Goal: Task Accomplishment & Management: Use online tool/utility

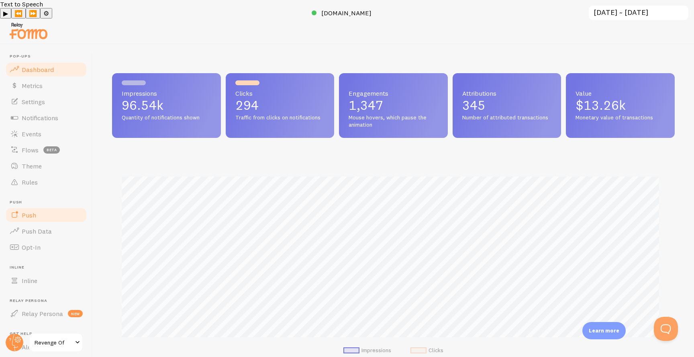
click at [20, 207] on link "Push" at bounding box center [46, 215] width 83 height 16
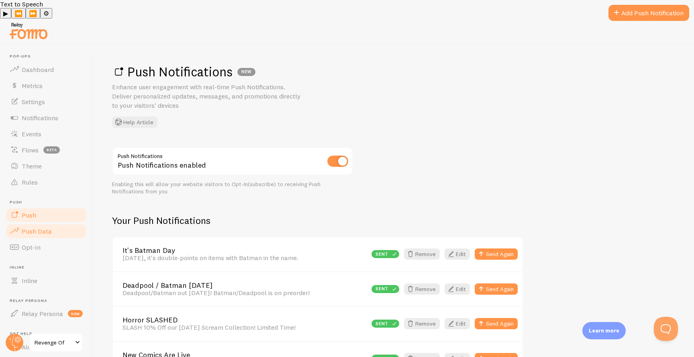
click at [29, 223] on link "Push Data" at bounding box center [46, 231] width 83 height 16
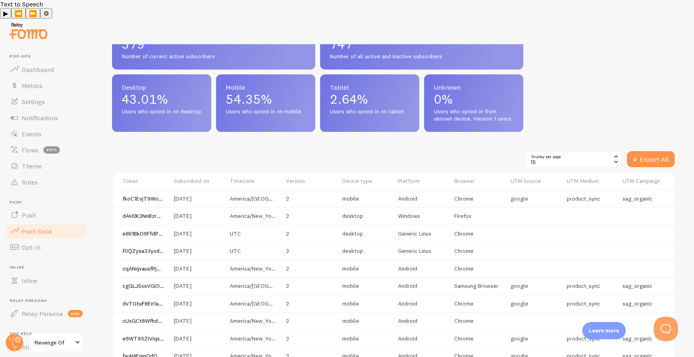
scroll to position [376, 0]
click at [40, 207] on link "Push" at bounding box center [46, 215] width 83 height 16
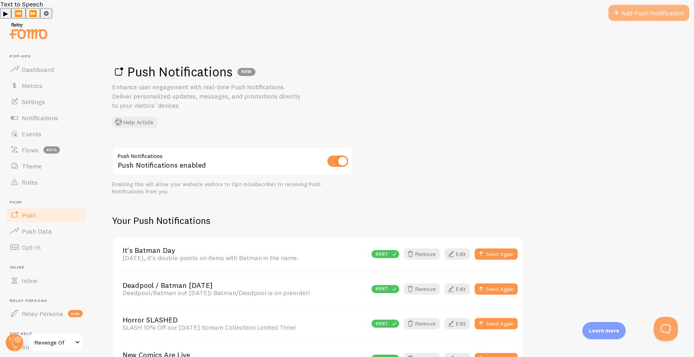
click at [639, 17] on link "Add Push Notification" at bounding box center [648, 13] width 81 height 16
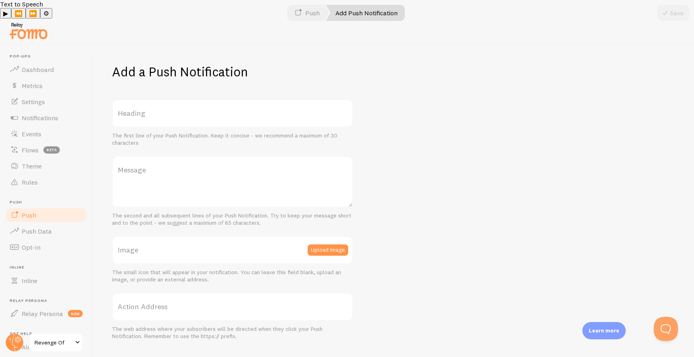
click at [151, 103] on label "Heading" at bounding box center [232, 113] width 241 height 28
click at [151, 103] on input "Heading" at bounding box center [232, 113] width 241 height 28
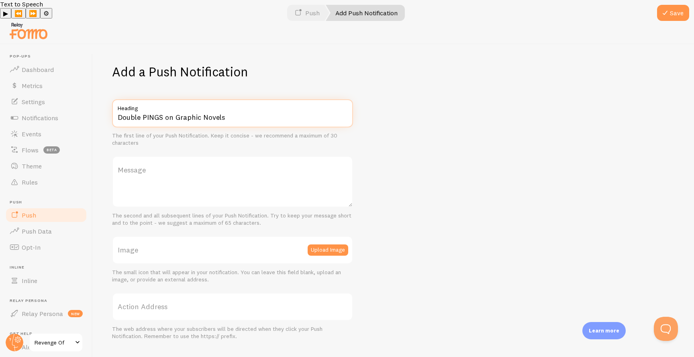
type input "Double PINGS on Graphic Novels"
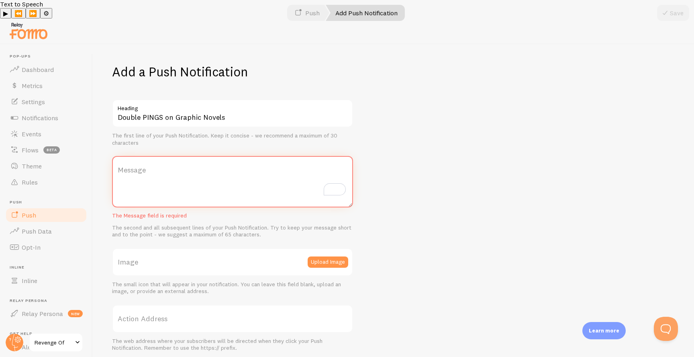
type textarea "D"
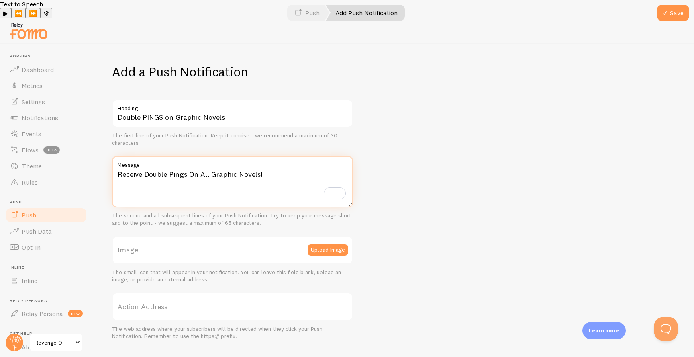
click at [209, 156] on textarea "Receive Double Pings On All Graphic Novels!" at bounding box center [232, 181] width 241 height 51
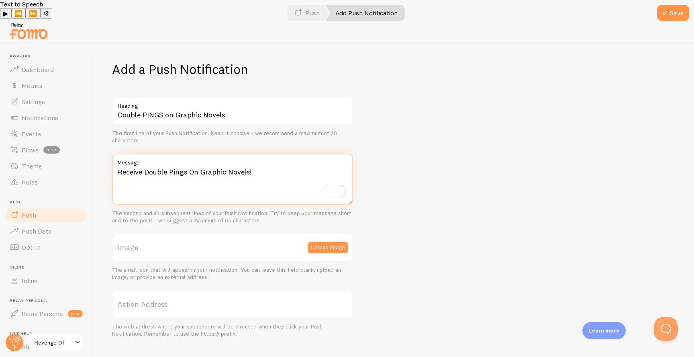
scroll to position [3, 0]
type textarea "Receive Double Pings On Graphic Novels!"
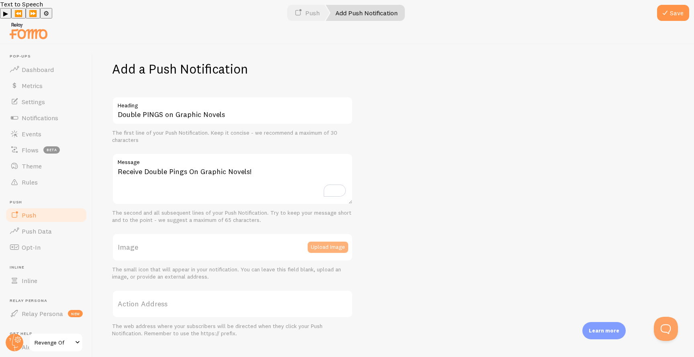
click at [320, 241] on button "Upload Image" at bounding box center [328, 246] width 41 height 11
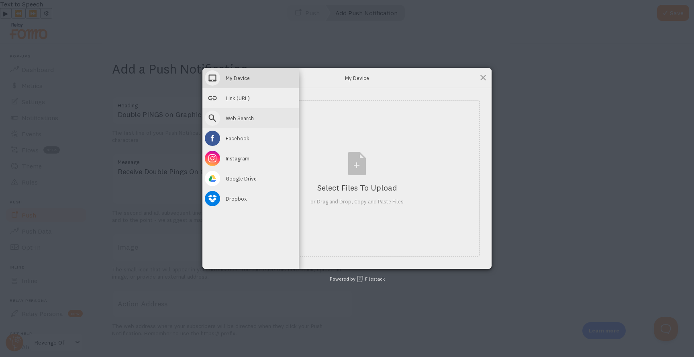
click at [218, 118] on span at bounding box center [212, 117] width 15 height 15
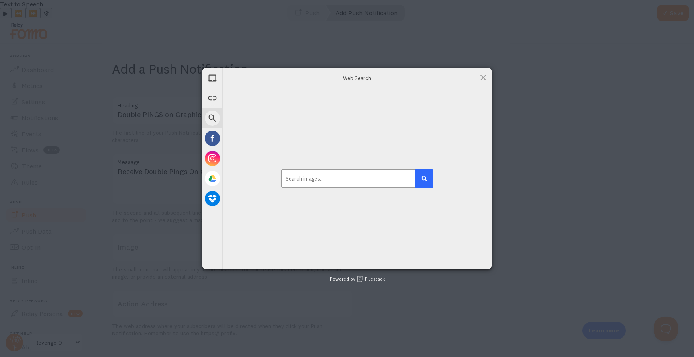
click at [359, 174] on input at bounding box center [357, 178] width 152 height 18
type input "Ping"
click at [415, 169] on button "submit" at bounding box center [424, 178] width 18 height 18
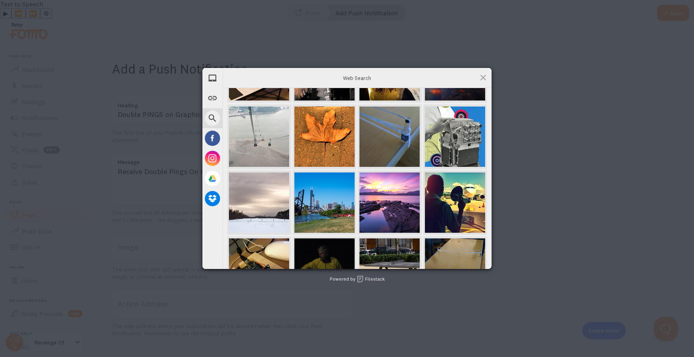
scroll to position [265, 0]
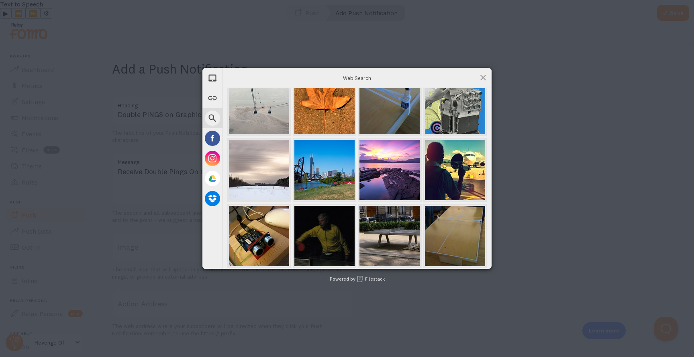
click at [387, 78] on span "Web Search" at bounding box center [357, 77] width 161 height 7
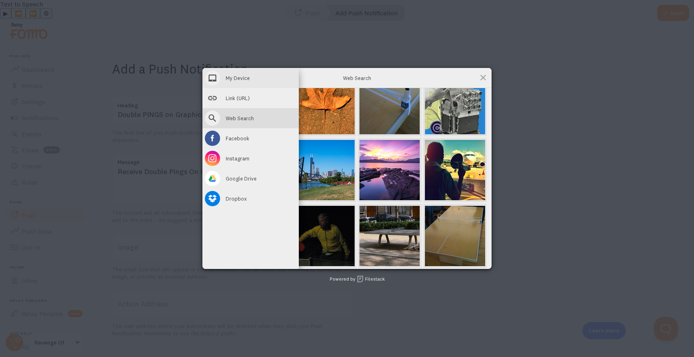
click at [217, 78] on span at bounding box center [212, 77] width 15 height 15
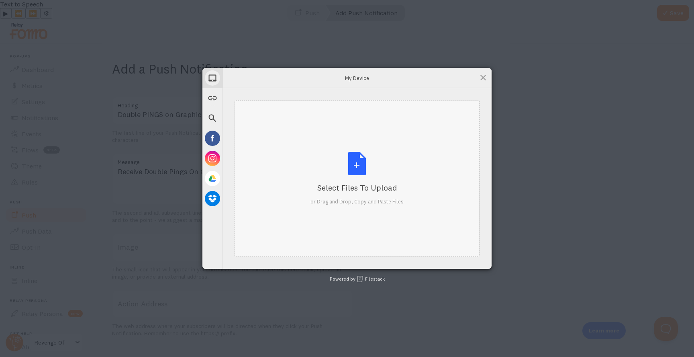
click at [348, 162] on div "Select Files to Upload or Drag and Drop, Copy and Paste Files" at bounding box center [356, 178] width 93 height 53
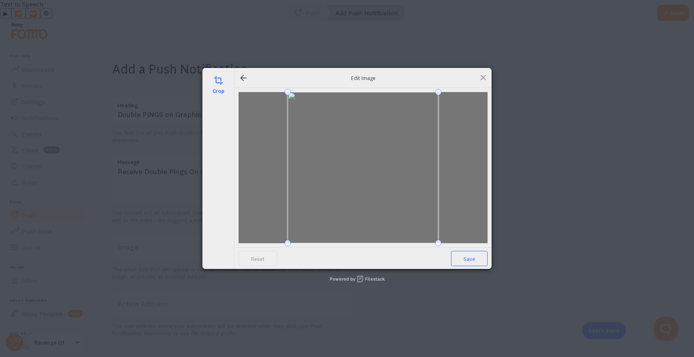
click at [471, 257] on span "Save" at bounding box center [469, 258] width 37 height 15
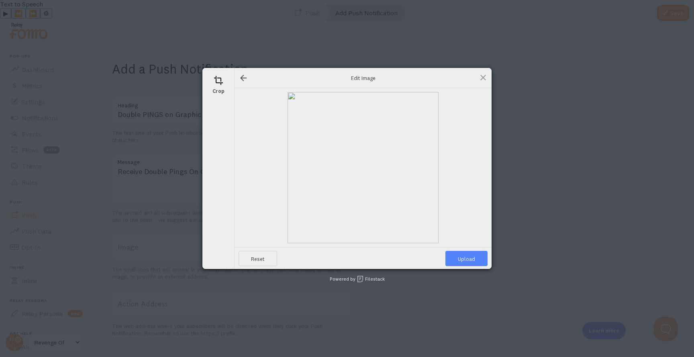
click at [477, 263] on span "Upload" at bounding box center [466, 258] width 42 height 15
type input "[URL][DOMAIN_NAME][DOMAIN_NAME]"
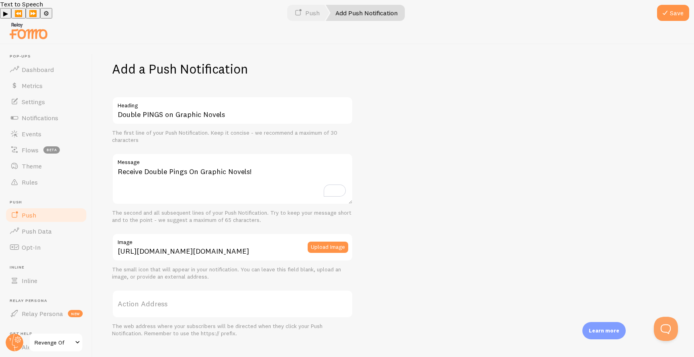
click at [224, 290] on label "Action Address" at bounding box center [232, 304] width 241 height 28
click at [224, 290] on input "Action Address" at bounding box center [232, 304] width 241 height 28
paste input "[URL][DOMAIN_NAME]"
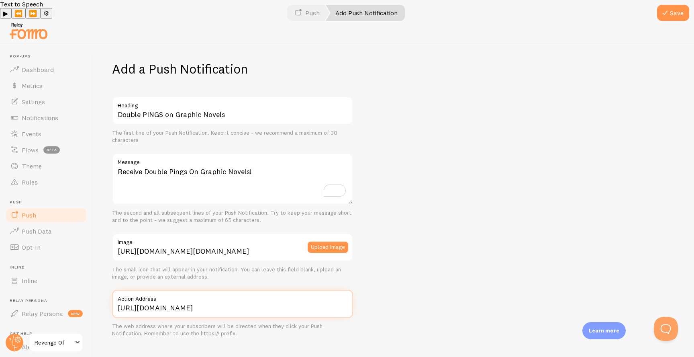
type input "[URL][DOMAIN_NAME]"
drag, startPoint x: 464, startPoint y: 287, endPoint x: 463, endPoint y: 292, distance: 5.1
click at [463, 292] on div "Add a Push Notification Double PINGS on Graphic Novels Heading The first line o…" at bounding box center [393, 209] width 601 height 331
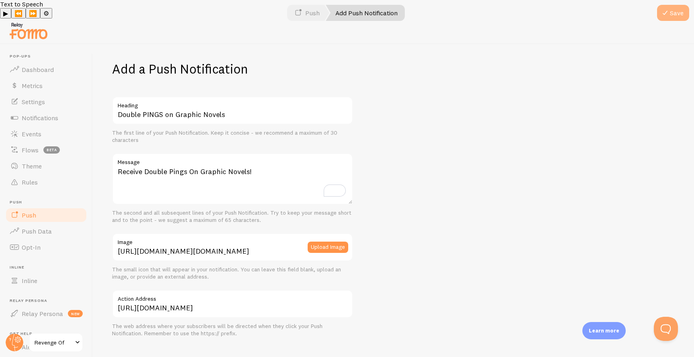
click at [667, 18] on button "Save" at bounding box center [673, 13] width 32 height 16
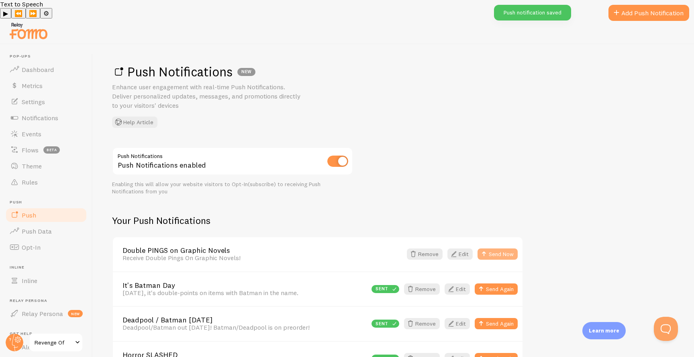
click at [510, 248] on button "Send Now" at bounding box center [497, 253] width 40 height 11
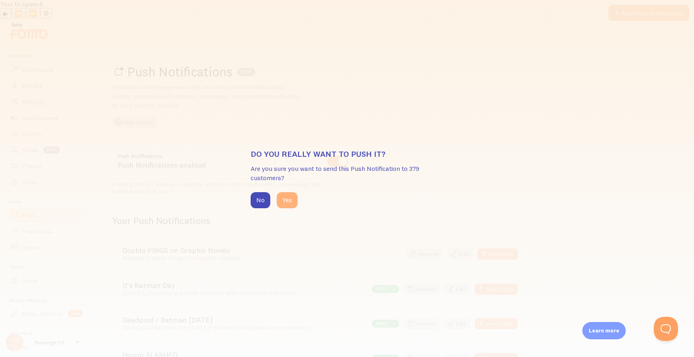
click at [297, 202] on button "Yes" at bounding box center [287, 200] width 21 height 16
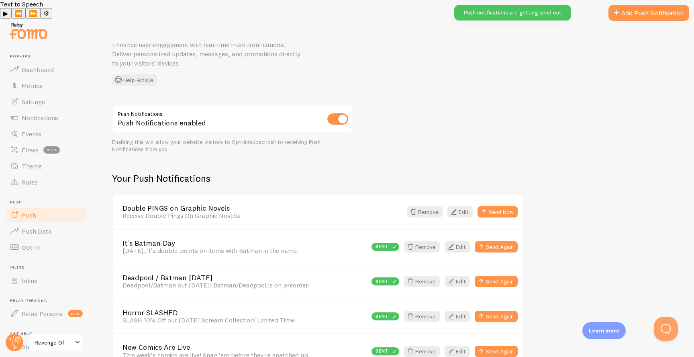
scroll to position [74, 0]
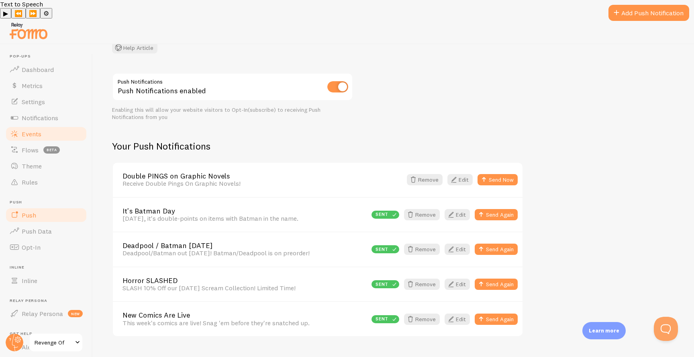
click at [37, 130] on span "Events" at bounding box center [32, 134] width 20 height 8
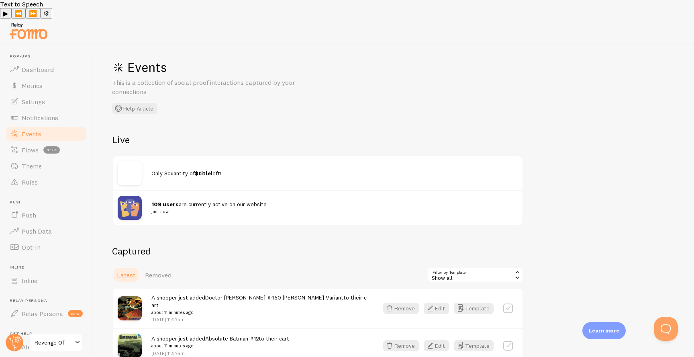
scroll to position [6, 0]
click at [31, 114] on span "Notifications" at bounding box center [40, 118] width 37 height 8
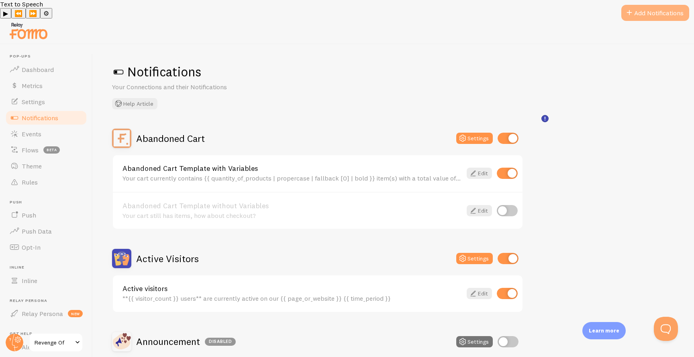
click at [658, 10] on button "Add Notifications" at bounding box center [655, 13] width 68 height 16
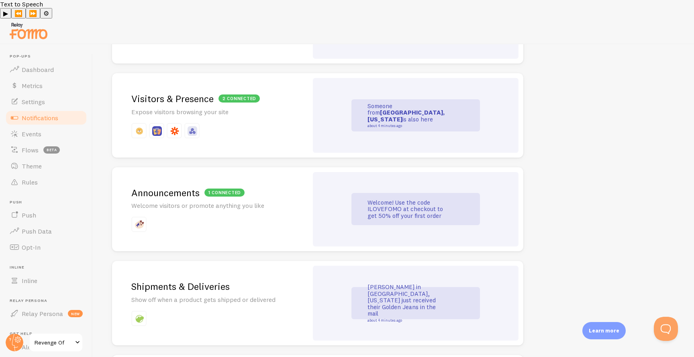
scroll to position [468, 0]
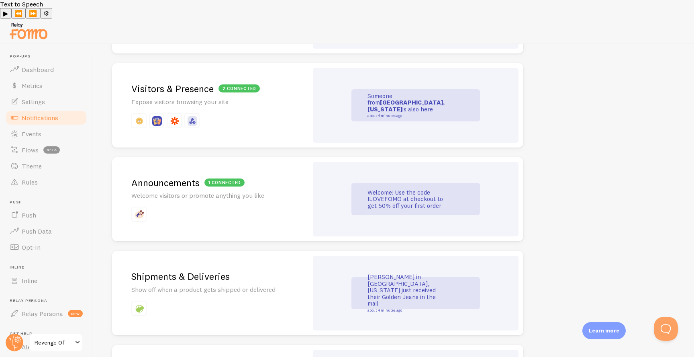
click at [272, 206] on p at bounding box center [209, 213] width 157 height 15
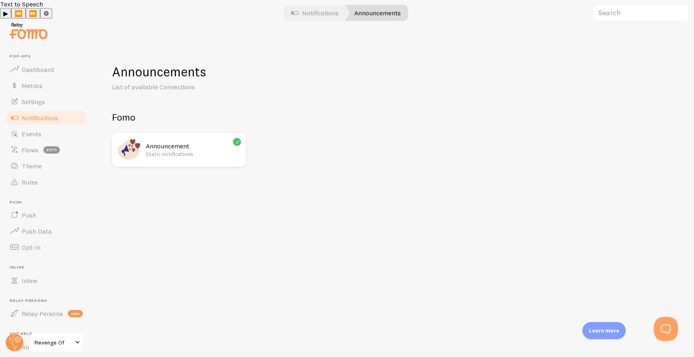
click at [208, 142] on h2 "Announcement" at bounding box center [193, 146] width 95 height 8
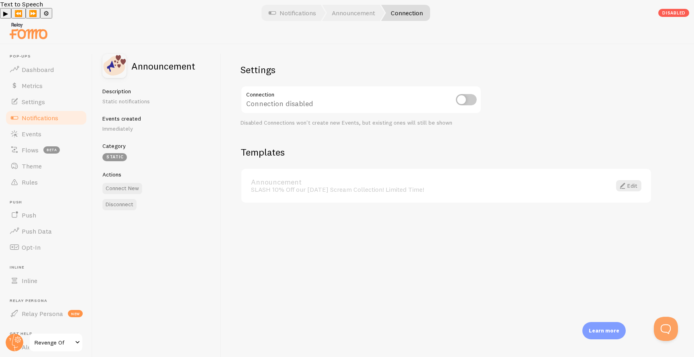
click at [462, 94] on input "checkbox" at bounding box center [466, 99] width 21 height 11
checkbox input "true"
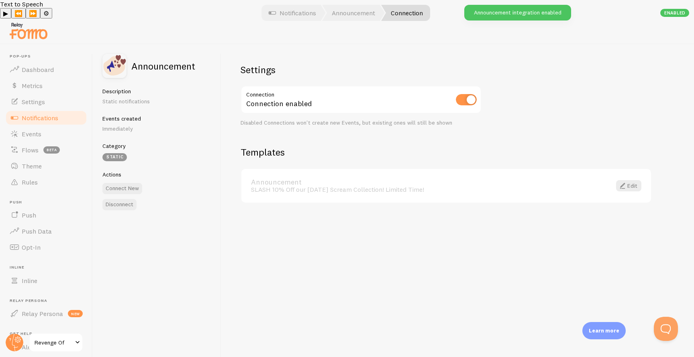
click at [407, 186] on div "SLASH 10% Off our [DATE] Scream Collection! Limited Time!" at bounding box center [426, 189] width 351 height 7
click at [110, 97] on p "Static notifications" at bounding box center [156, 101] width 109 height 8
click at [111, 124] on p "Immediately" at bounding box center [156, 128] width 109 height 8
click at [387, 178] on link "Announcement" at bounding box center [426, 181] width 351 height 7
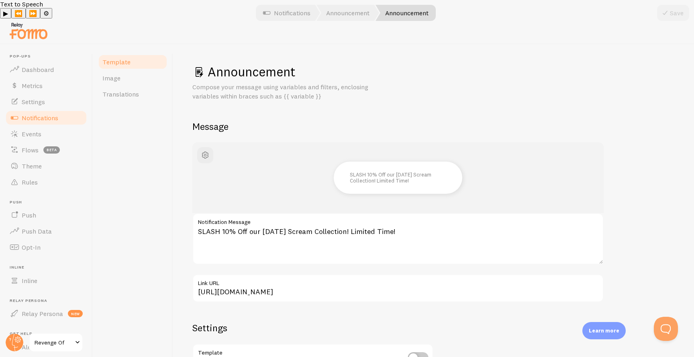
click at [145, 54] on link "Template" at bounding box center [133, 62] width 70 height 16
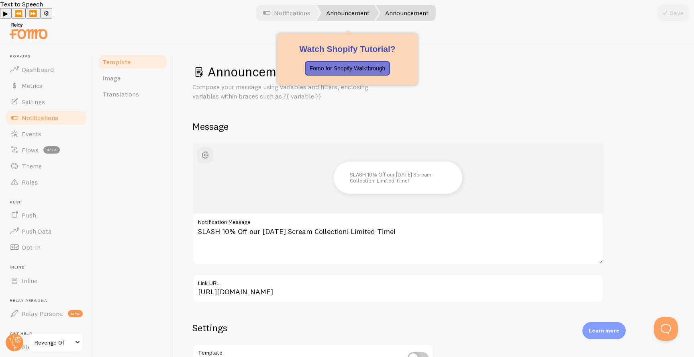
click at [348, 13] on link "Announcement" at bounding box center [347, 13] width 63 height 16
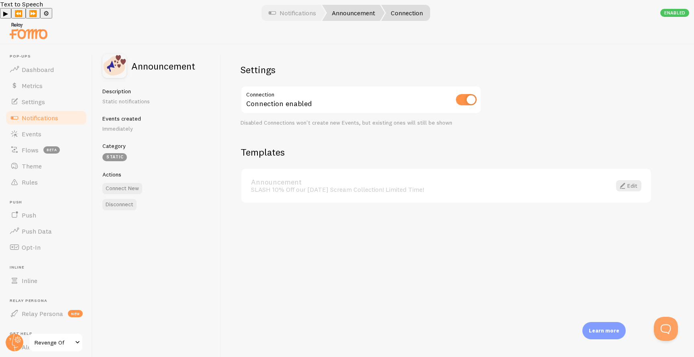
click at [357, 15] on link "Announcement" at bounding box center [353, 13] width 63 height 16
click at [56, 114] on span "Notifications" at bounding box center [40, 118] width 37 height 8
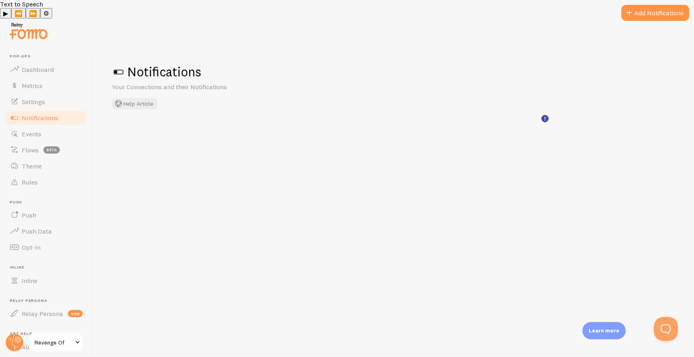
checkbox input "true"
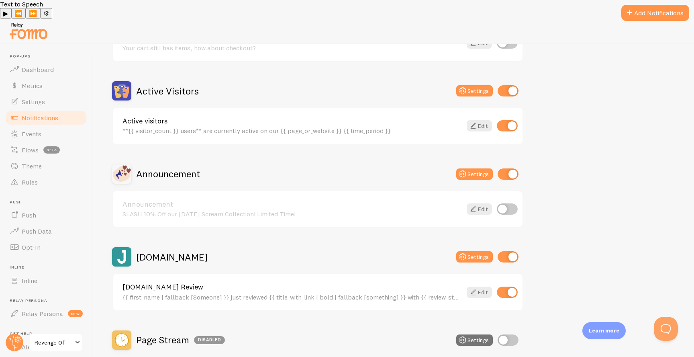
scroll to position [58, 0]
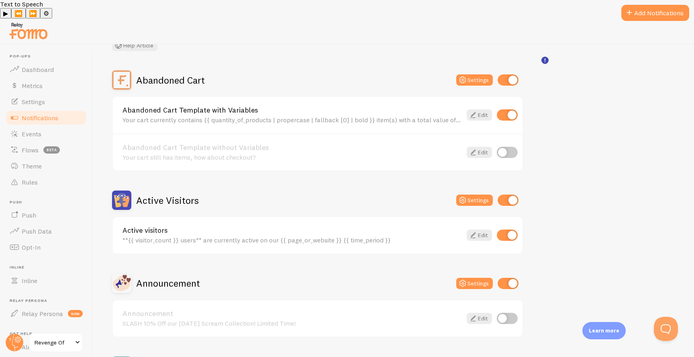
click at [177, 277] on h2 "Announcement" at bounding box center [168, 283] width 64 height 12
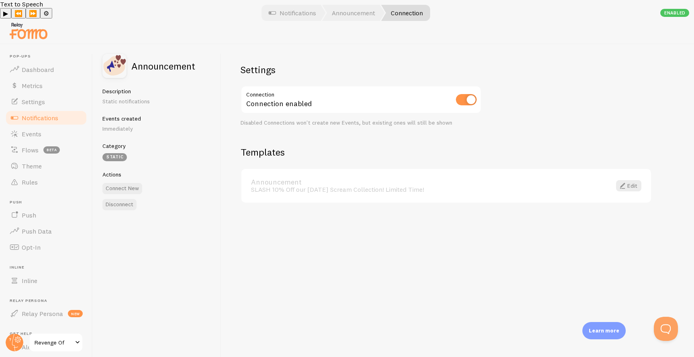
click at [141, 97] on p "Static notifications" at bounding box center [156, 101] width 109 height 8
click at [127, 124] on p "Immediately" at bounding box center [156, 128] width 109 height 8
click at [115, 183] on button "Connect New" at bounding box center [122, 188] width 40 height 11
click at [367, 119] on div "Settings Connection Connection enabled Disabled Connections won't create new Ev…" at bounding box center [457, 209] width 473 height 331
click at [539, 178] on link "Announcement" at bounding box center [426, 181] width 351 height 7
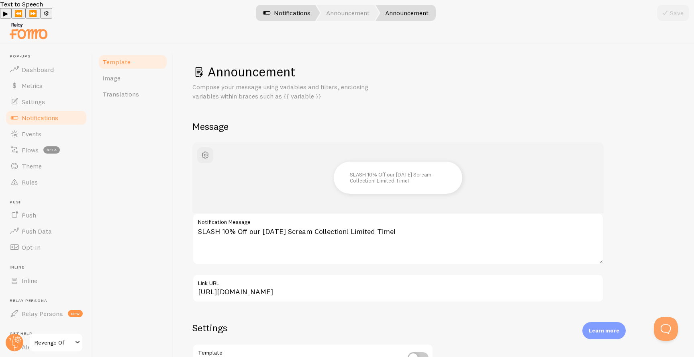
click at [290, 16] on link "Notifications" at bounding box center [286, 13] width 67 height 16
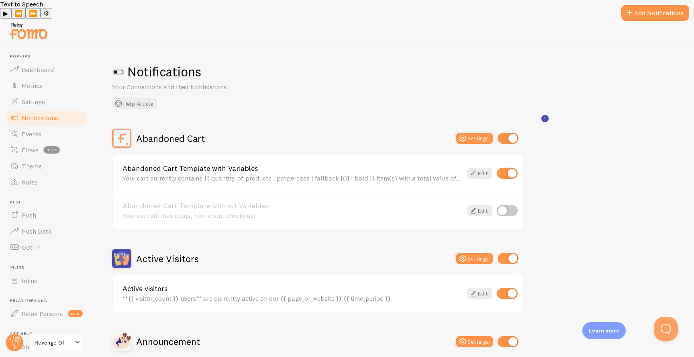
click at [616, 18] on div at bounding box center [347, 31] width 694 height 26
click at [625, 11] on span at bounding box center [629, 13] width 10 height 10
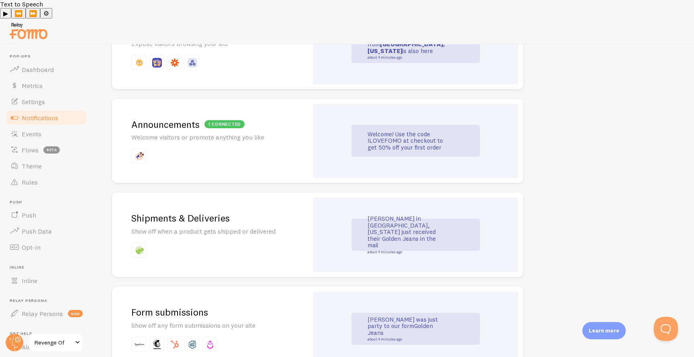
scroll to position [522, 0]
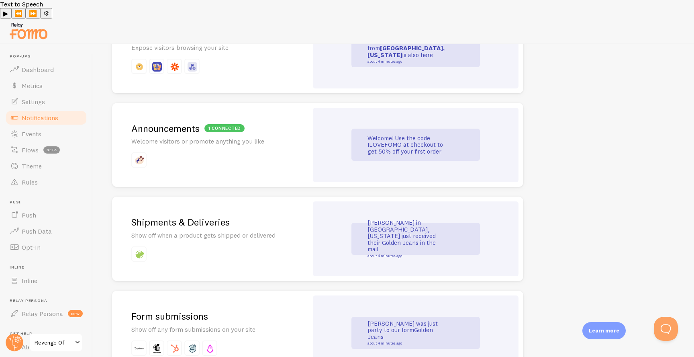
click at [270, 157] on div "1 connected Announcements Welcome visitors or promote anything you like" at bounding box center [210, 145] width 196 height 84
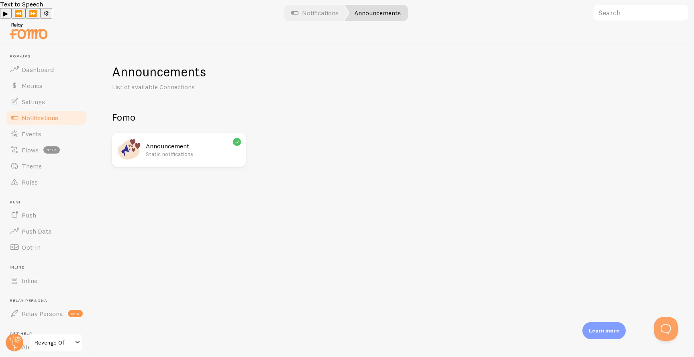
click at [206, 142] on div "Announcement Static notifications" at bounding box center [193, 150] width 95 height 24
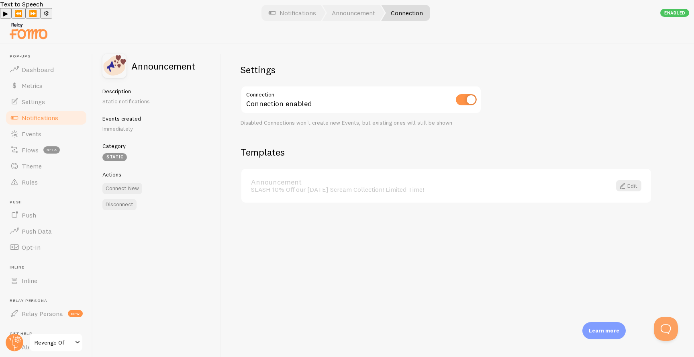
click at [466, 94] on input "checkbox" at bounding box center [466, 99] width 21 height 11
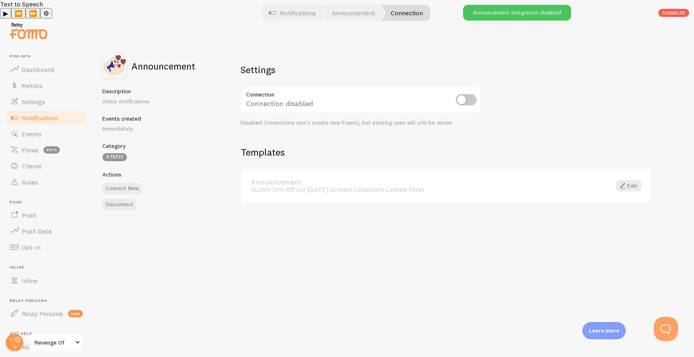
click at [465, 94] on input "checkbox" at bounding box center [466, 99] width 21 height 11
checkbox input "true"
click at [332, 169] on div "Announcement SLASH 10% Off our [DATE] Scream Collection! Limited Time! Edit" at bounding box center [446, 186] width 410 height 34
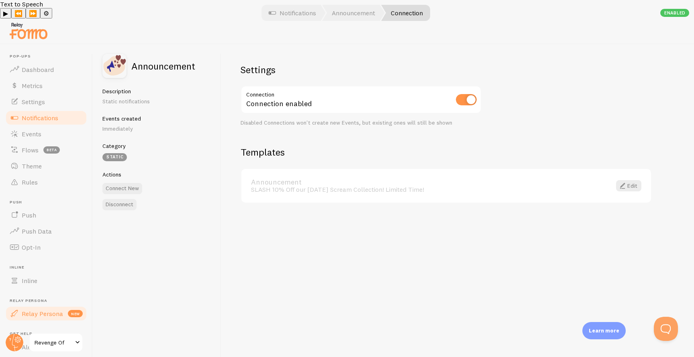
click at [35, 309] on span "Relay Persona" at bounding box center [42, 313] width 41 height 8
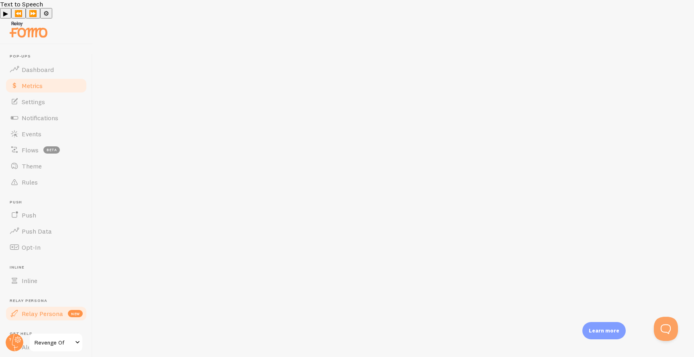
click at [34, 78] on link "Metrics" at bounding box center [46, 86] width 83 height 16
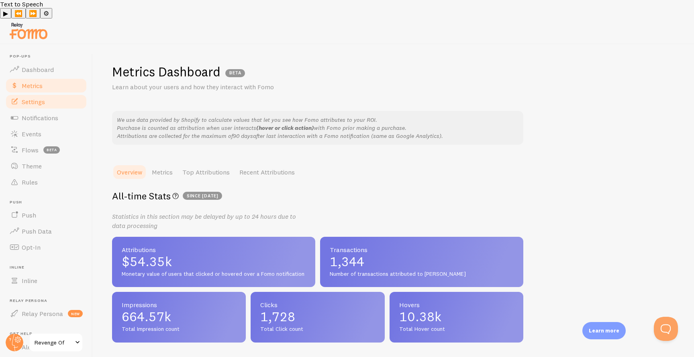
click at [29, 94] on link "Settings" at bounding box center [46, 102] width 83 height 16
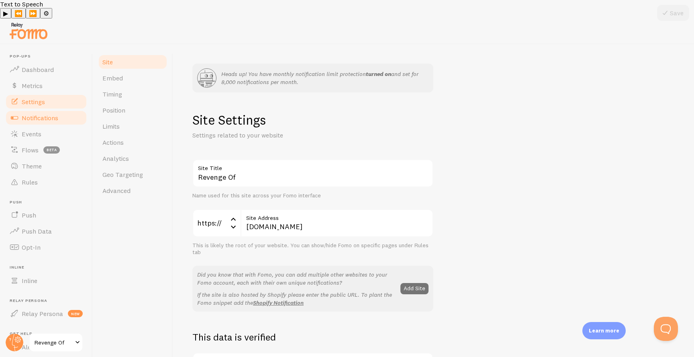
click at [27, 114] on span "Notifications" at bounding box center [40, 118] width 37 height 8
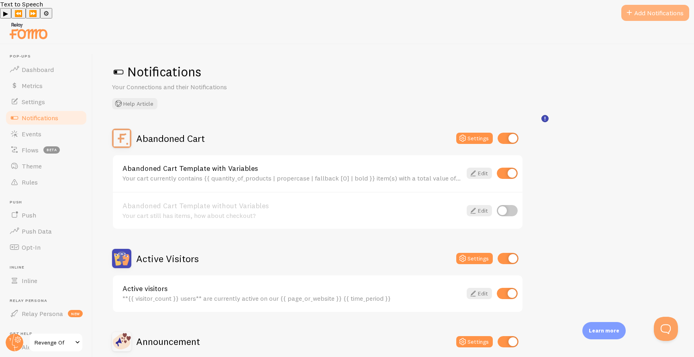
click at [649, 16] on button "Add Notifications" at bounding box center [655, 13] width 68 height 16
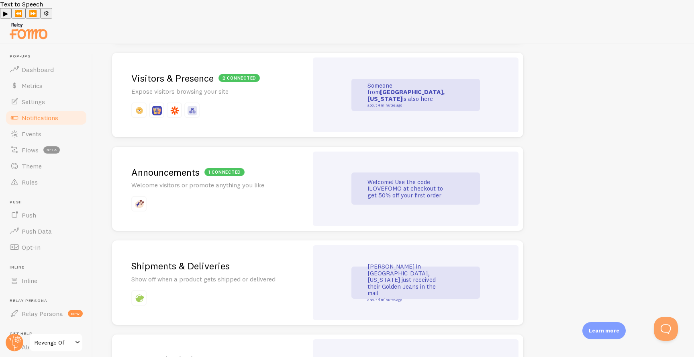
scroll to position [479, 0]
click at [282, 165] on h2 "1 connected Announcements" at bounding box center [209, 171] width 157 height 12
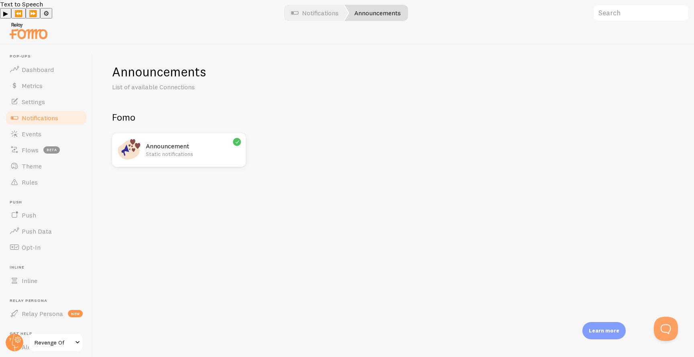
click at [204, 133] on div "Announcement Static notifications" at bounding box center [179, 150] width 134 height 34
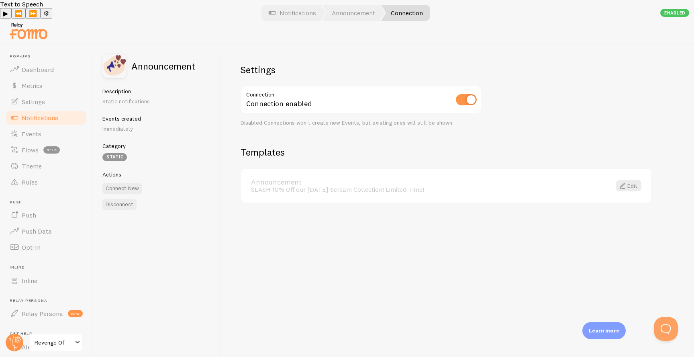
click at [669, 14] on div "Enabled" at bounding box center [674, 13] width 29 height 8
click at [630, 71] on div "Settings Connection Connection enabled Disabled Connections won't create new Ev…" at bounding box center [457, 209] width 473 height 331
click at [548, 177] on div "Announcement SLASH 10% Off our [DATE] Scream Collection! Limited Time! Edit" at bounding box center [446, 186] width 410 height 34
click at [630, 180] on link "Edit" at bounding box center [628, 185] width 25 height 11
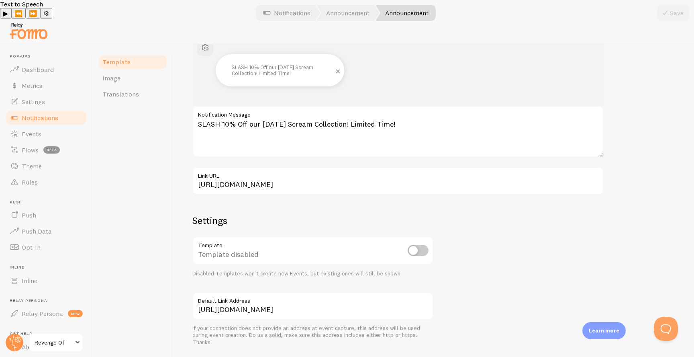
scroll to position [111, 0]
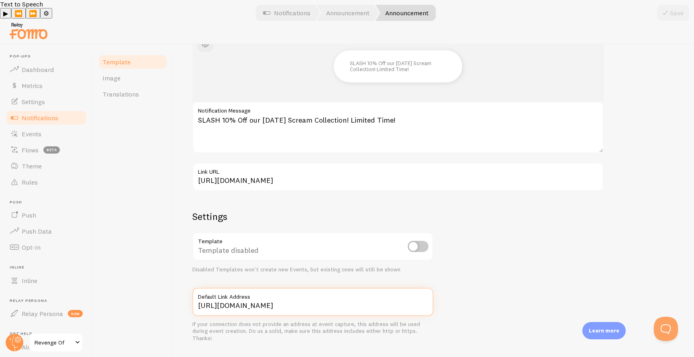
click at [365, 288] on input "[URL][DOMAIN_NAME]" at bounding box center [312, 302] width 241 height 28
paste input "graphic-novels"
type input "[URL][DOMAIN_NAME]"
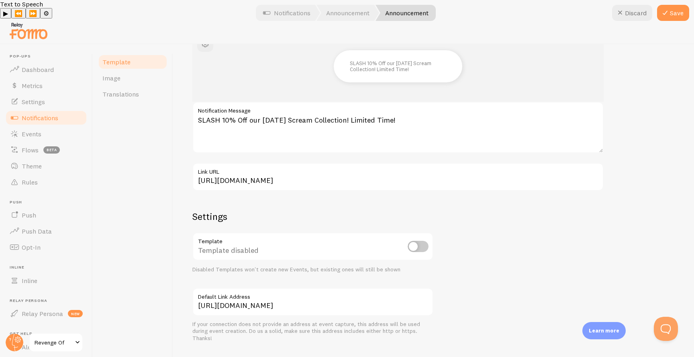
click at [412, 241] on input "checkbox" at bounding box center [418, 246] width 21 height 11
checkbox input "true"
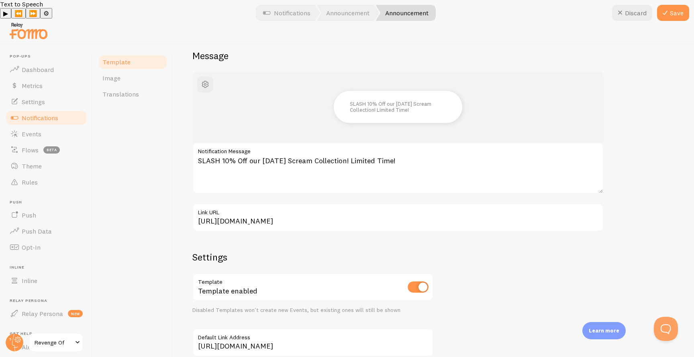
scroll to position [53, 0]
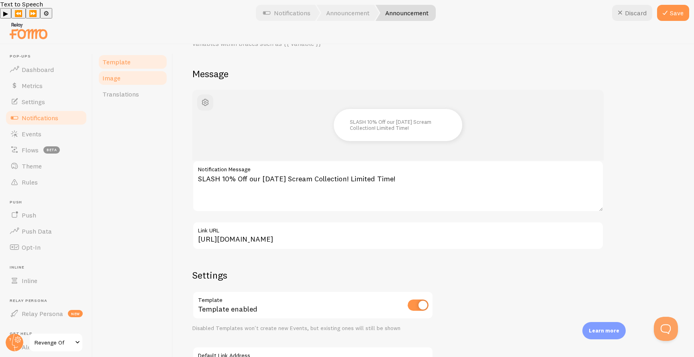
click at [136, 70] on link "Image" at bounding box center [133, 78] width 70 height 16
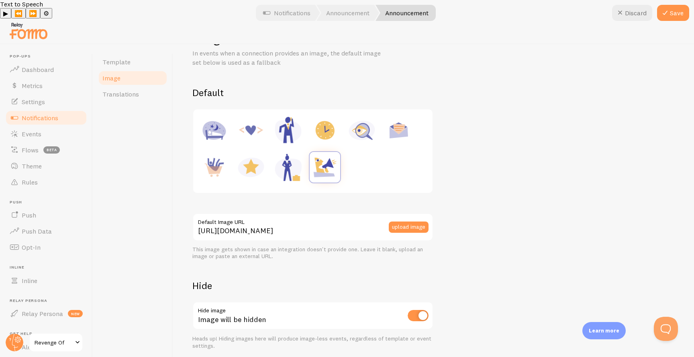
scroll to position [46, 0]
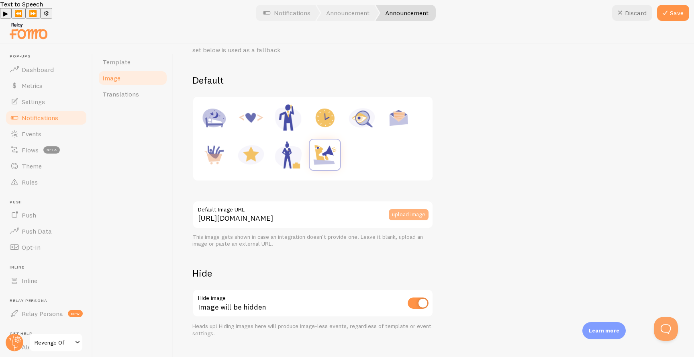
click at [396, 209] on button "upload image" at bounding box center [409, 214] width 40 height 11
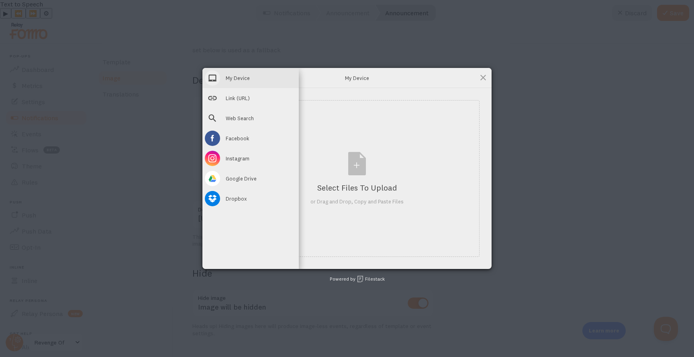
click at [223, 80] on div "My Device" at bounding box center [250, 78] width 96 height 20
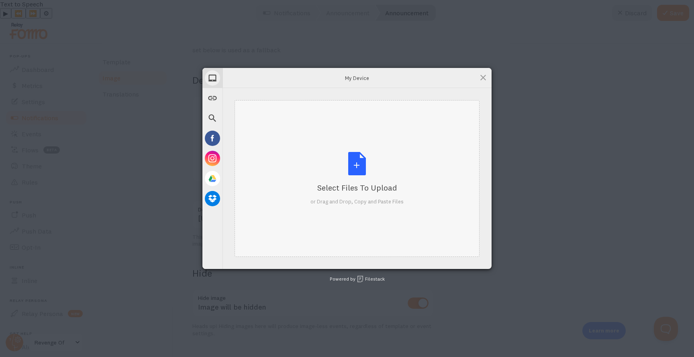
click at [345, 177] on div "Select Files to Upload or Drag and Drop, Copy and Paste Files" at bounding box center [356, 178] width 93 height 53
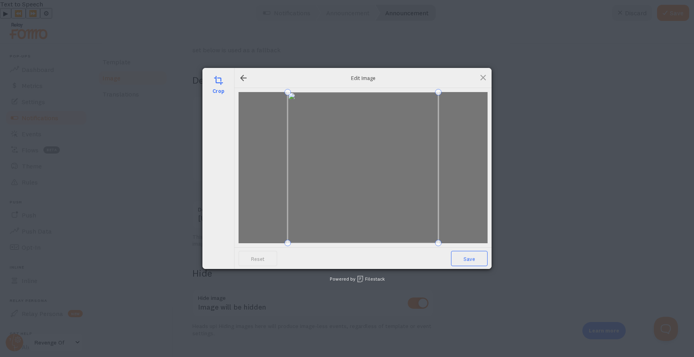
click at [482, 259] on span "Save" at bounding box center [469, 258] width 37 height 15
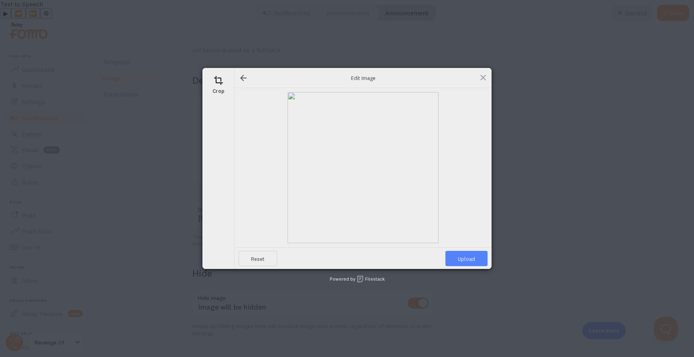
click at [482, 259] on span "Upload" at bounding box center [466, 258] width 42 height 15
type input "[URL][DOMAIN_NAME][DOMAIN_NAME]"
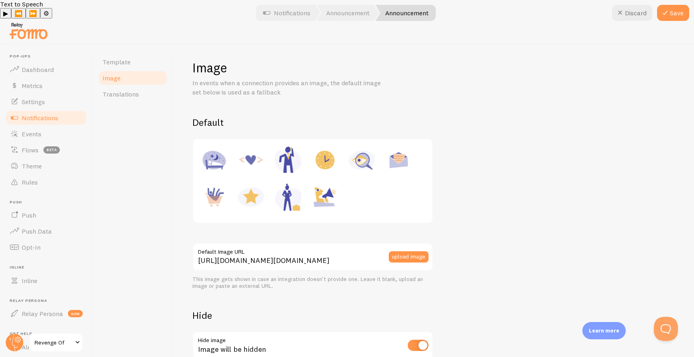
scroll to position [0, 0]
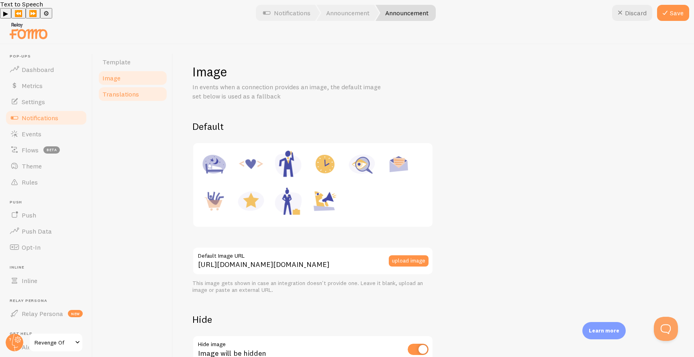
click at [136, 86] on link "Translations" at bounding box center [133, 94] width 70 height 16
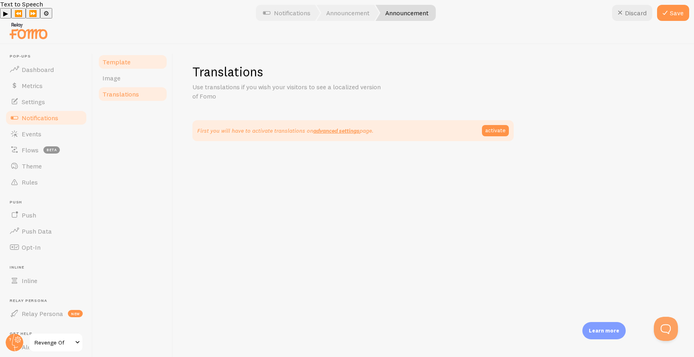
click at [137, 54] on link "Template" at bounding box center [133, 62] width 70 height 16
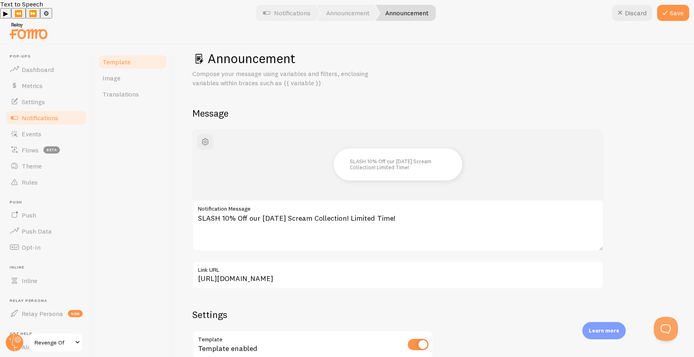
scroll to position [14, 0]
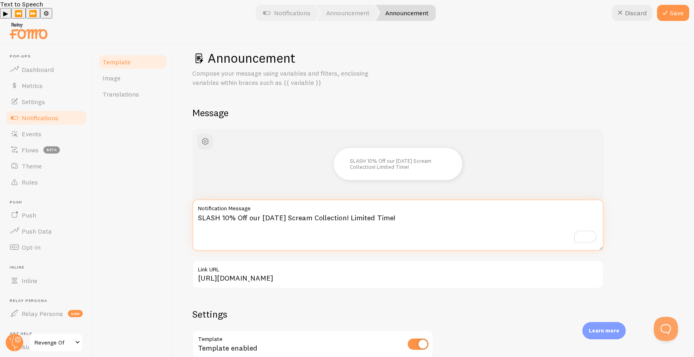
drag, startPoint x: 478, startPoint y: 205, endPoint x: 208, endPoint y: 198, distance: 270.3
click at [208, 199] on textarea "SLASH 10% Off our [DATE] Scream Collection! Limited Time!" at bounding box center [397, 224] width 411 height 51
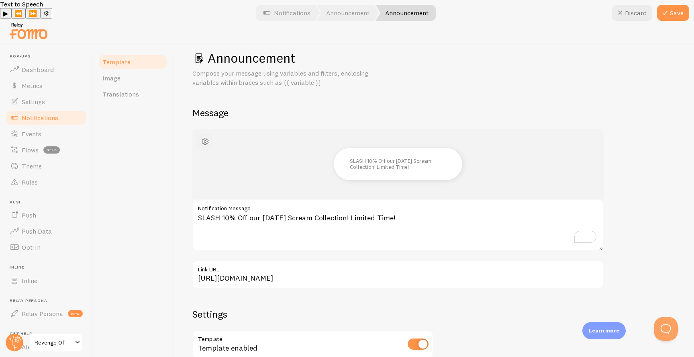
click at [211, 133] on button "button" at bounding box center [205, 141] width 16 height 16
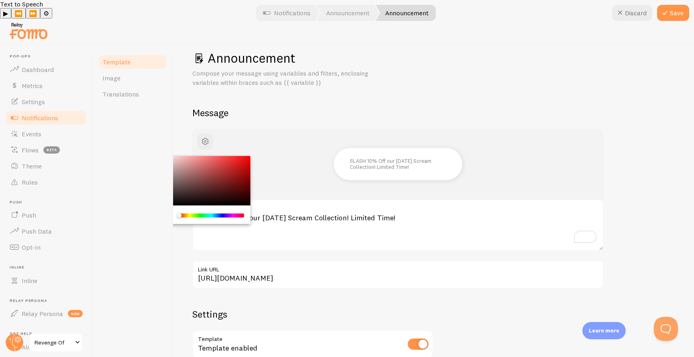
drag, startPoint x: 183, startPoint y: 194, endPoint x: 211, endPoint y: 200, distance: 28.6
click at [209, 212] on div "Chrome color picker" at bounding box center [211, 215] width 65 height 7
click at [211, 212] on div "Chrome color picker" at bounding box center [211, 215] width 65 height 7
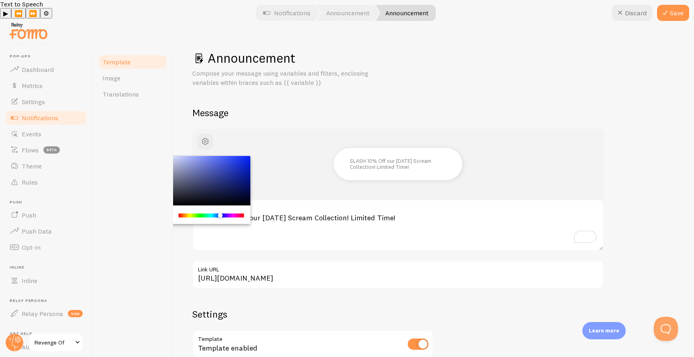
click at [220, 213] on div "Chrome color picker" at bounding box center [211, 215] width 64 height 4
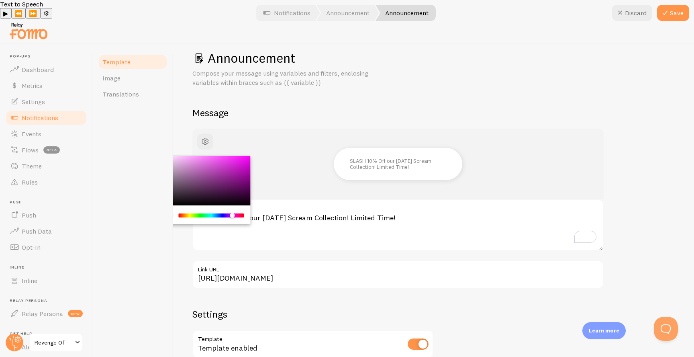
click at [233, 213] on div "Chrome color picker" at bounding box center [211, 215] width 64 height 4
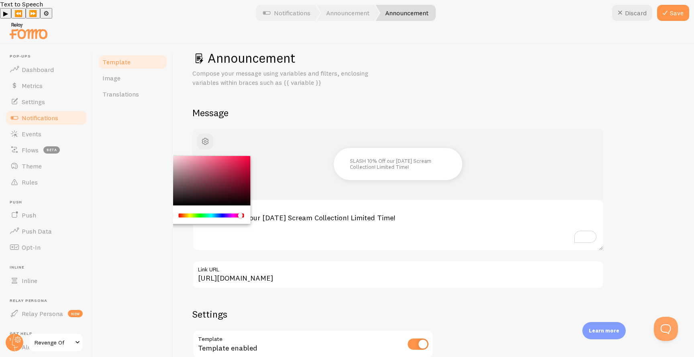
click at [241, 213] on div "Chrome color picker" at bounding box center [211, 215] width 64 height 4
click at [282, 157] on div "SLASH 10% Off our [DATE] Scream Collection! Limited Time!" at bounding box center [398, 164] width 373 height 32
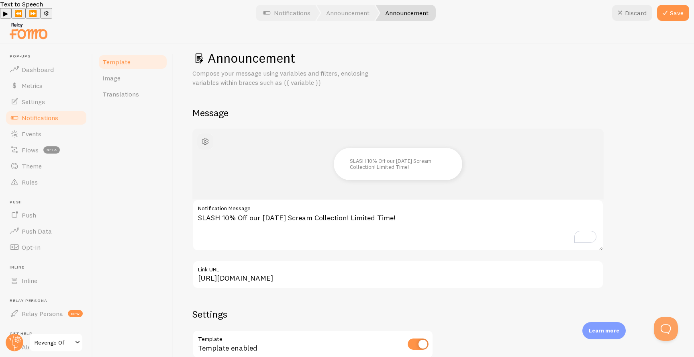
click at [210, 133] on button "button" at bounding box center [205, 141] width 16 height 16
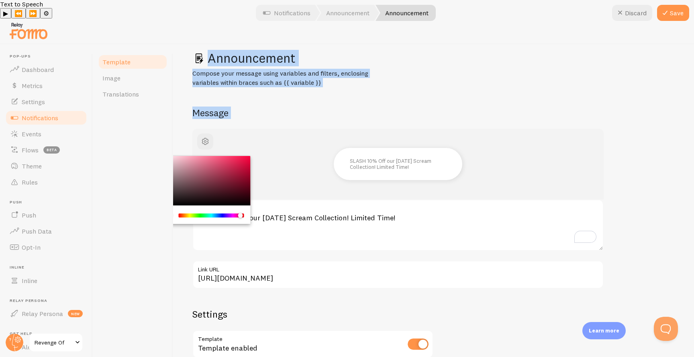
drag, startPoint x: 186, startPoint y: 199, endPoint x: 160, endPoint y: 196, distance: 25.9
click at [160, 196] on div "Template Image Translations Announcement Compose your message using variables a…" at bounding box center [393, 209] width 601 height 331
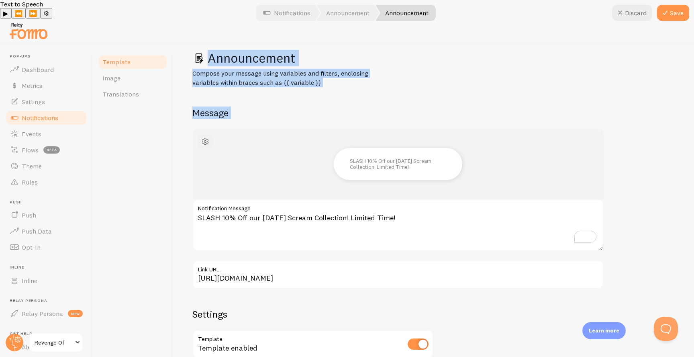
click at [212, 133] on button "button" at bounding box center [205, 141] width 16 height 16
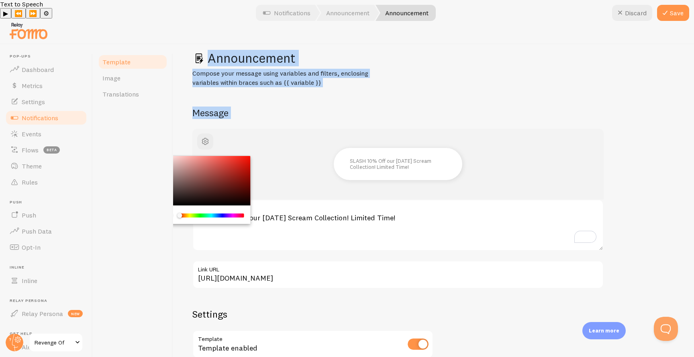
drag, startPoint x: 186, startPoint y: 196, endPoint x: 164, endPoint y: 197, distance: 22.1
click at [165, 197] on div "Template Image Translations Announcement Compose your message using variables a…" at bounding box center [393, 209] width 601 height 331
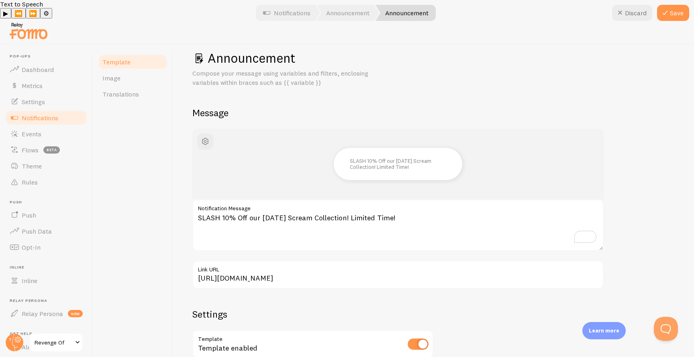
click at [273, 152] on div "SLASH 10% Off our [DATE] Scream Collection! Limited Time!" at bounding box center [398, 164] width 373 height 32
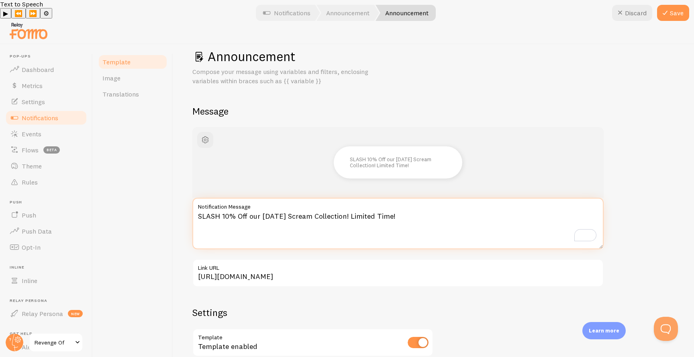
click at [424, 208] on textarea "SLASH 10% Off our [DATE] Scream Collection! Limited Time!" at bounding box center [397, 223] width 411 height 51
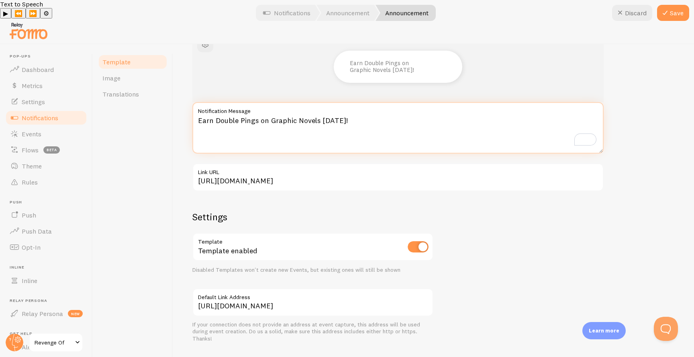
scroll to position [111, 0]
type textarea "Earn Double Pings on Graphic Novels [DATE]!"
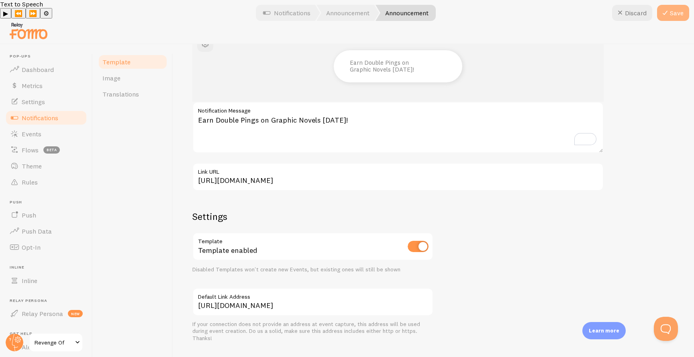
click at [665, 19] on button "Save" at bounding box center [673, 13] width 32 height 16
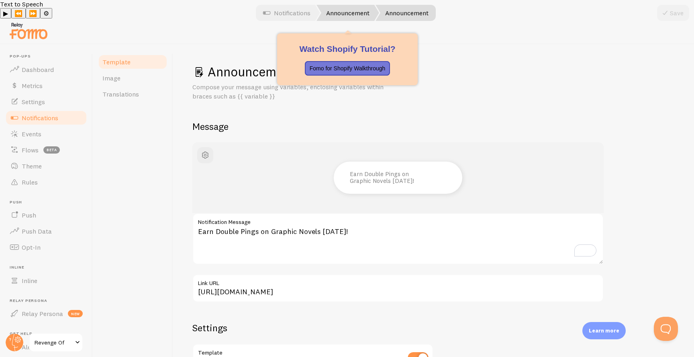
click at [343, 14] on link "Announcement" at bounding box center [347, 13] width 63 height 16
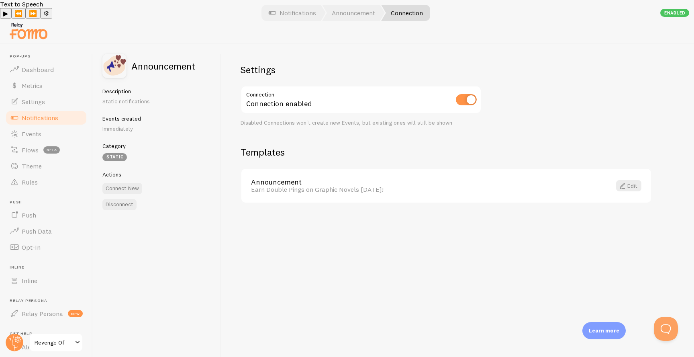
click at [582, 64] on div "Settings Connection Connection enabled Disabled Connections won't create new Ev…" at bounding box center [457, 209] width 473 height 331
click at [337, 216] on div "Settings Connection Connection enabled Disabled Connections won't create new Ev…" at bounding box center [457, 209] width 473 height 331
click at [141, 97] on p "Static notifications" at bounding box center [156, 101] width 109 height 8
click at [134, 124] on p "Immediately" at bounding box center [156, 128] width 109 height 8
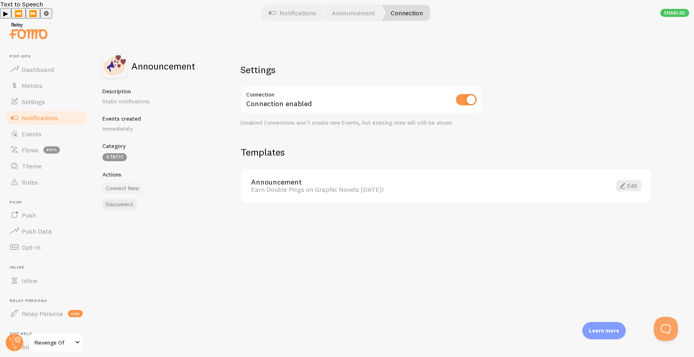
click at [130, 183] on button "Connect New" at bounding box center [122, 188] width 40 height 11
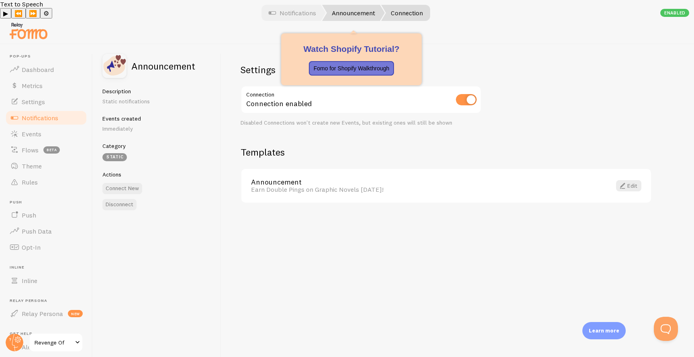
click at [371, 19] on link "Announcement" at bounding box center [353, 13] width 63 height 16
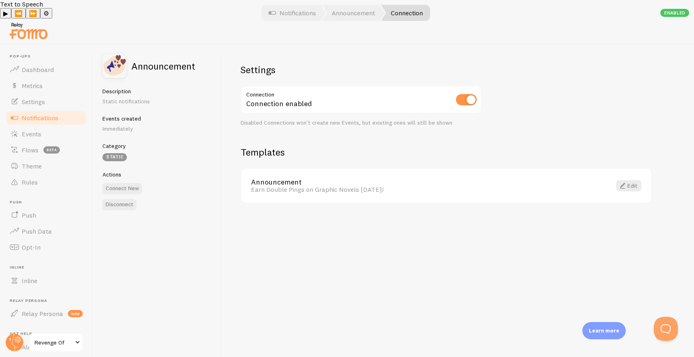
click at [577, 89] on div "Settings Connection Connection enabled Disabled Connections won't create new Ev…" at bounding box center [457, 209] width 473 height 331
click at [309, 16] on link "Notifications" at bounding box center [292, 13] width 67 height 16
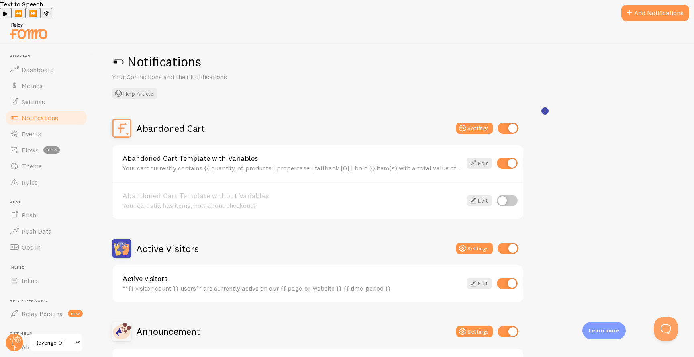
scroll to position [13, 0]
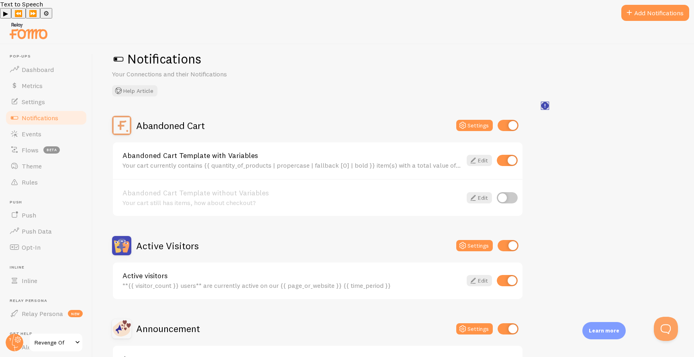
click at [545, 106] on rect "<p>🛍️ For Shopify Users</p><p>To use the <strong>Abandoned Cart with Variables<…" at bounding box center [545, 105] width 7 height 7
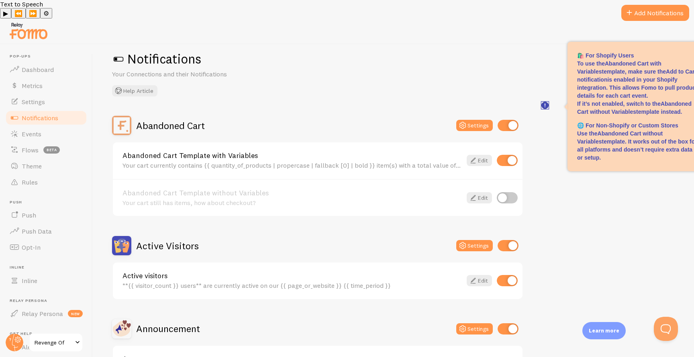
click at [545, 106] on rect "<p>🛍️ For Shopify Users</p><p>To use the <strong>Abandoned Cart with Variables<…" at bounding box center [545, 105] width 7 height 7
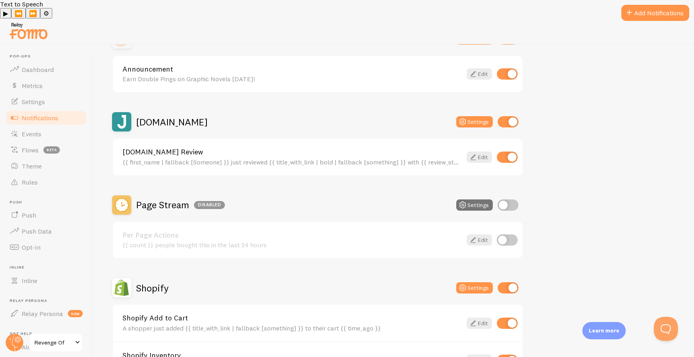
scroll to position [317, 0]
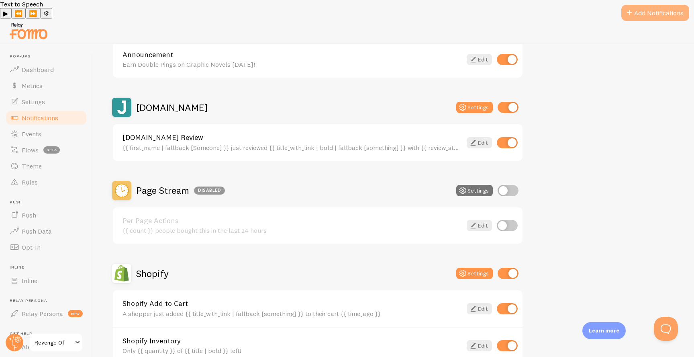
click at [634, 14] on button "Add Notifications" at bounding box center [655, 13] width 68 height 16
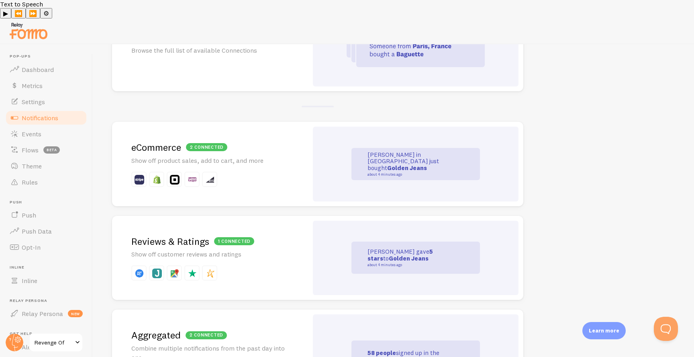
scroll to position [133, 0]
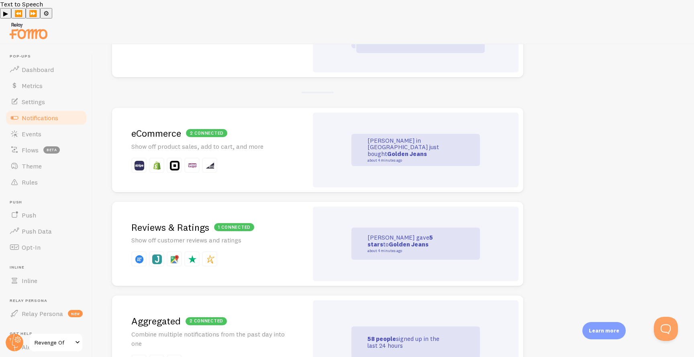
click at [295, 224] on div "1 connected Reviews & Ratings Show off customer reviews and ratings" at bounding box center [210, 244] width 196 height 84
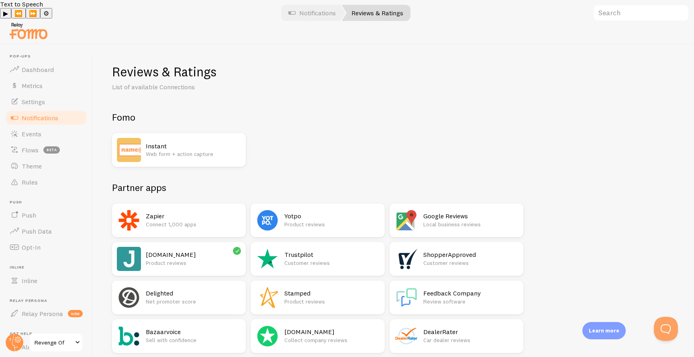
click at [449, 212] on h2 "Google Reviews" at bounding box center [470, 216] width 95 height 8
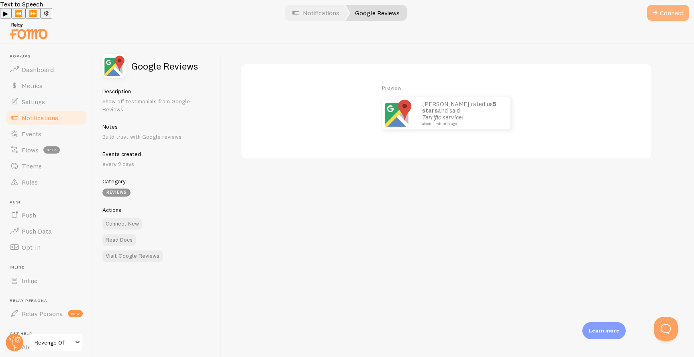
click at [662, 14] on button "Connect" at bounding box center [668, 13] width 42 height 16
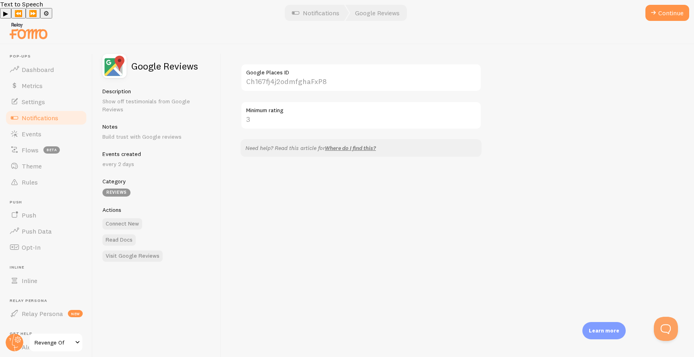
click at [373, 63] on label "Google Places ID" at bounding box center [361, 70] width 241 height 14
click at [373, 63] on input "Google Places ID" at bounding box center [361, 77] width 241 height 28
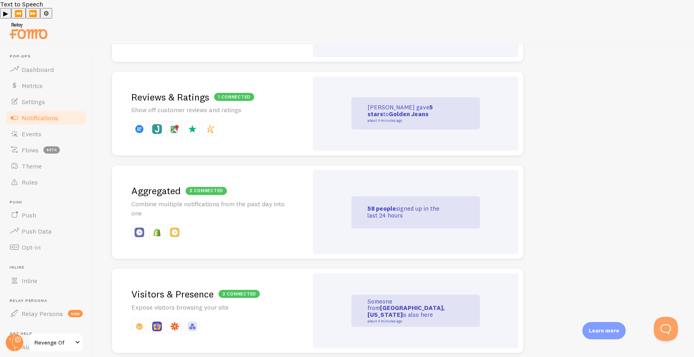
scroll to position [302, 0]
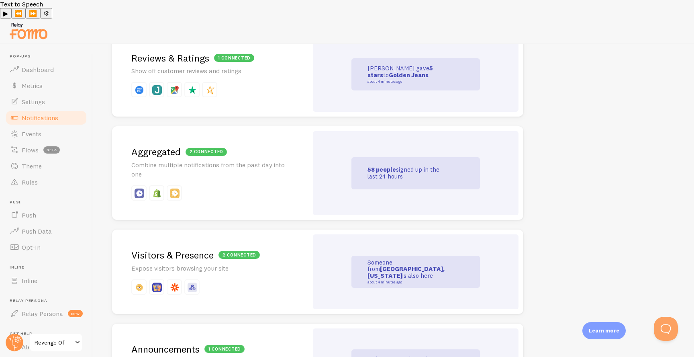
click at [300, 153] on div "2 connected [GEOGRAPHIC_DATA] Combine multiple notifications from the past day …" at bounding box center [210, 173] width 196 height 94
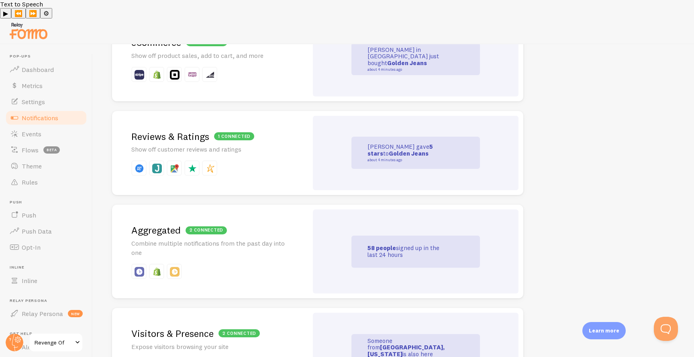
scroll to position [373, 0]
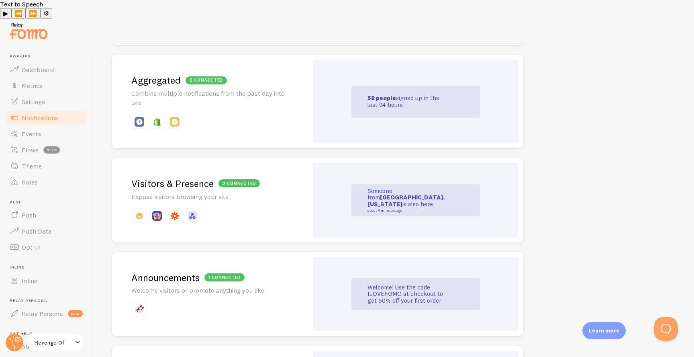
click at [300, 189] on div "2 connected Visitors & Presence Expose visitors browsing your site" at bounding box center [210, 200] width 196 height 84
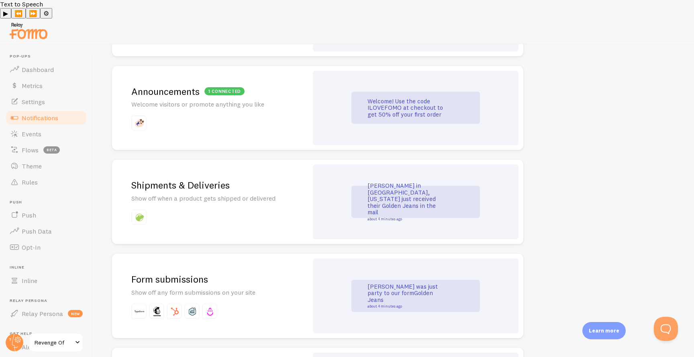
scroll to position [563, 0]
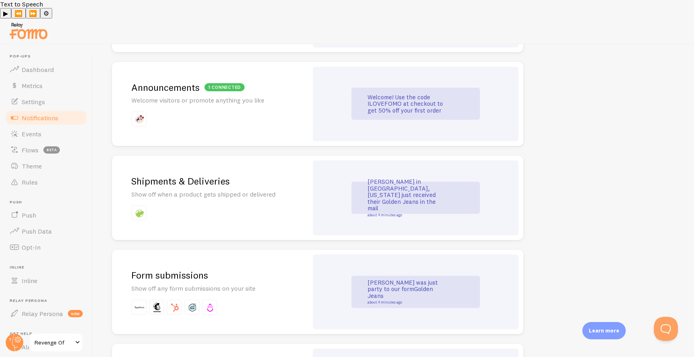
click at [285, 203] on div "Shipments & Deliveries Show off when a product gets shipped or delivered" at bounding box center [210, 197] width 196 height 84
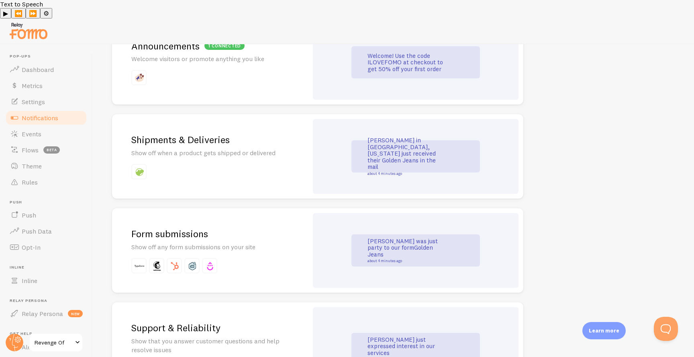
scroll to position [605, 0]
click at [288, 237] on div "Form submissions Show off any form submissions on your site" at bounding box center [210, 250] width 196 height 84
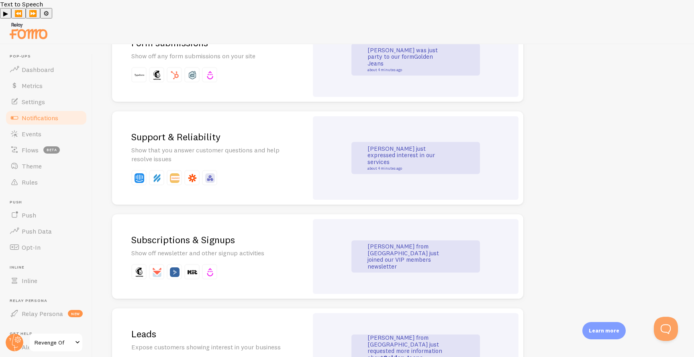
scroll to position [796, 0]
click at [292, 245] on div "Subscriptions & Signups Show off newsletter and other signup activities" at bounding box center [210, 256] width 196 height 84
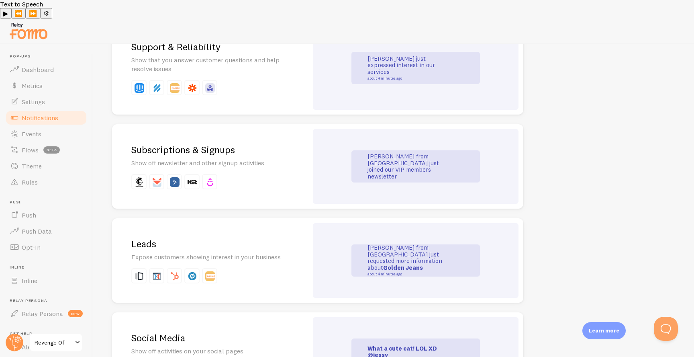
scroll to position [962, 0]
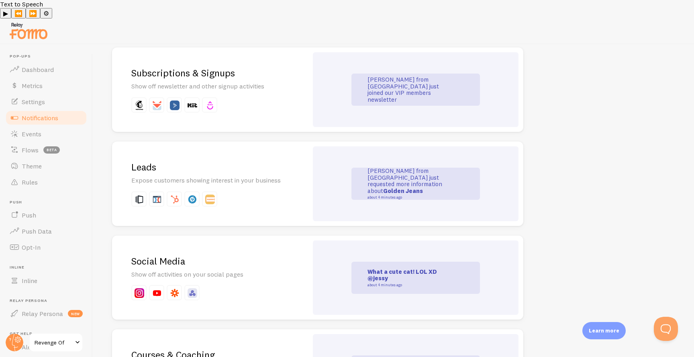
click at [263, 235] on div "Social Media Show off activities on your social pages" at bounding box center [210, 277] width 196 height 84
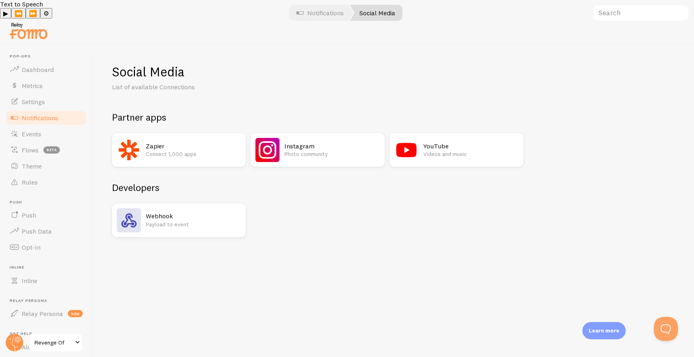
click at [322, 150] on p "Photo community" at bounding box center [331, 154] width 95 height 8
